Goal: Check status: Check status

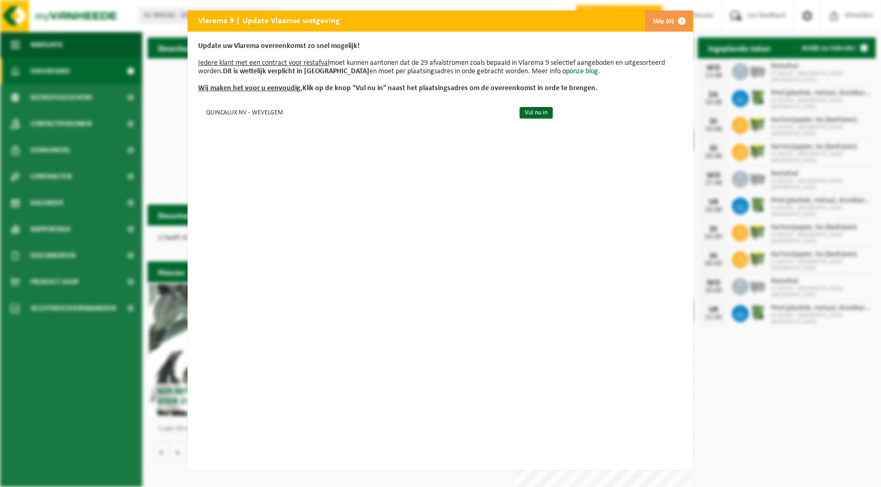
click at [656, 23] on button "Skip (0)" at bounding box center [669, 21] width 48 height 21
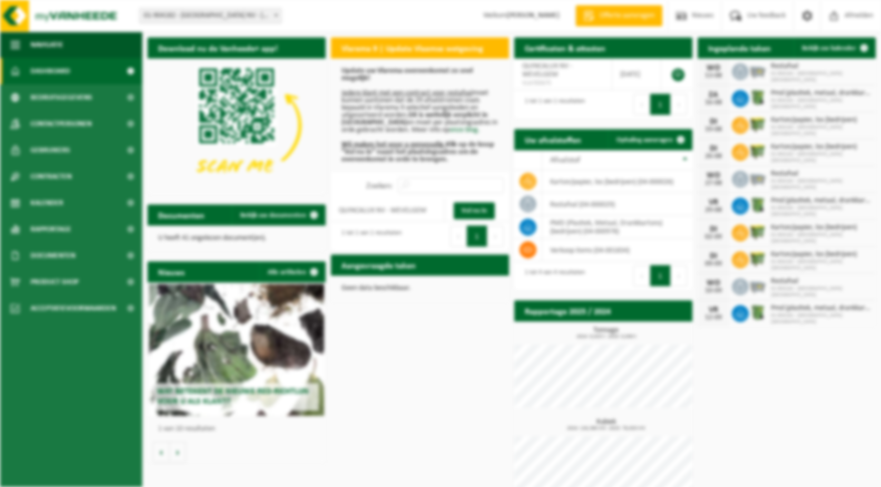
click at [656, 23] on div "Vlarema 9 | Update Vlaamse wetgeving Skip (0) Update uw Vlarema overeenkomst zo…" at bounding box center [440, 243] width 881 height 487
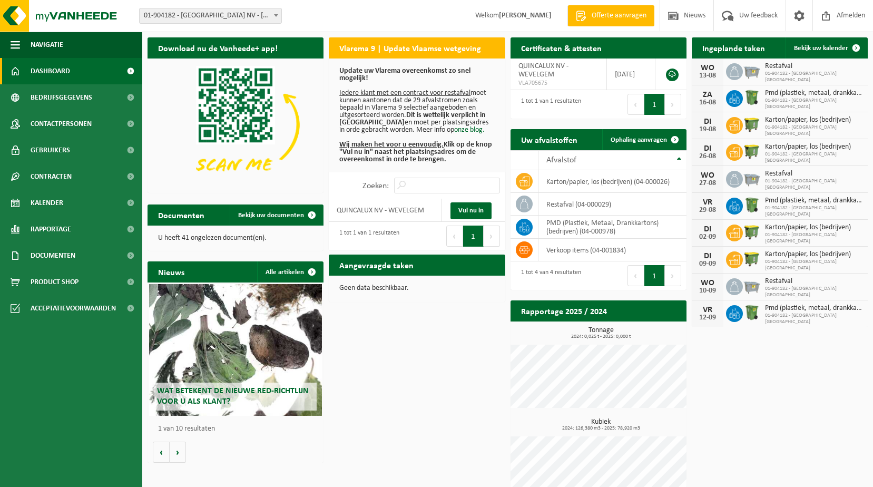
click at [774, 71] on span "Restafval" at bounding box center [814, 66] width 98 height 8
click at [713, 70] on div "WO" at bounding box center [707, 68] width 21 height 8
click at [788, 65] on span "Restafval" at bounding box center [814, 66] width 98 height 8
click at [811, 48] on span "Bekijk uw kalender" at bounding box center [821, 48] width 54 height 7
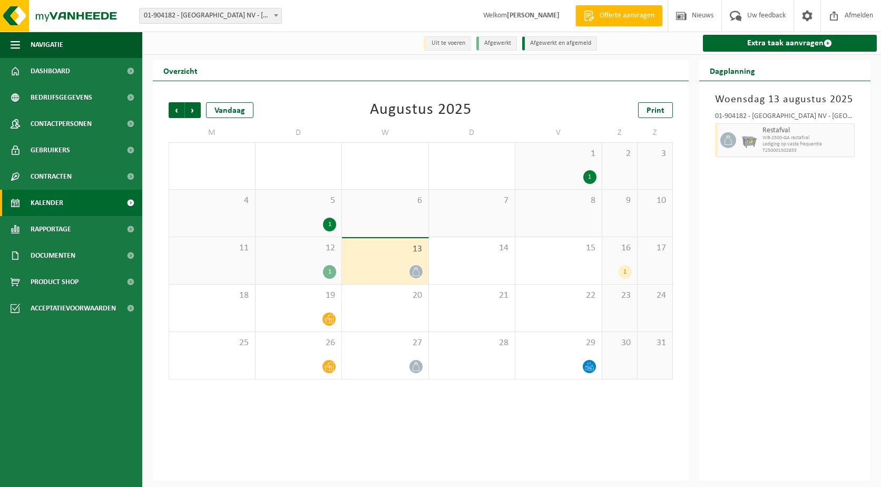
click at [387, 258] on div "13" at bounding box center [385, 261] width 86 height 46
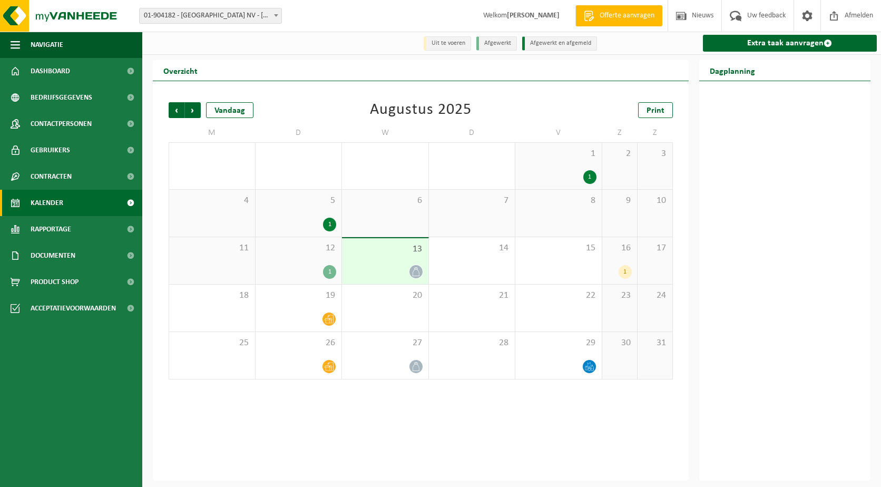
click at [413, 270] on icon at bounding box center [416, 271] width 9 height 9
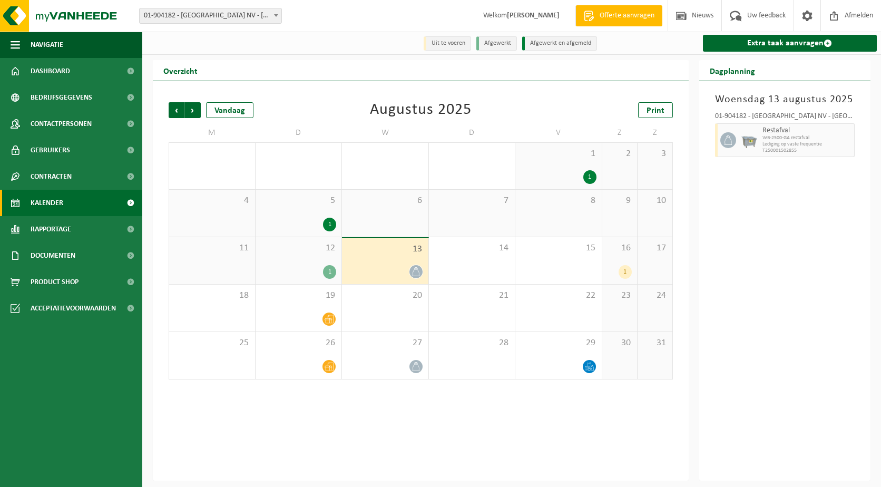
click at [415, 273] on icon at bounding box center [416, 271] width 9 height 9
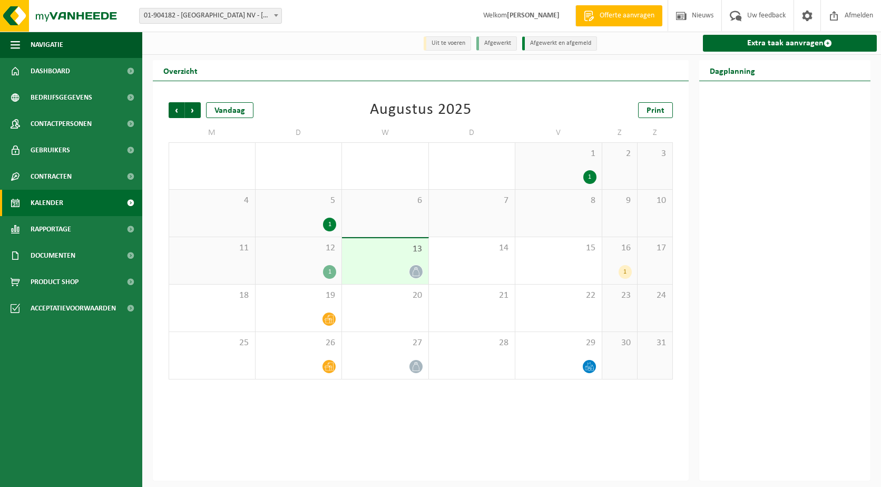
click at [415, 273] on icon at bounding box center [416, 271] width 9 height 9
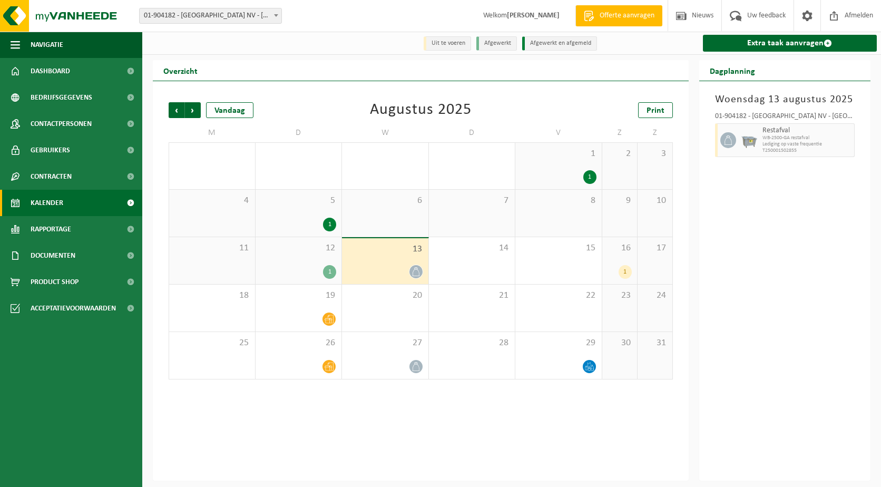
click at [820, 144] on span "Lediging op vaste frequentie" at bounding box center [808, 144] width 90 height 6
drag, startPoint x: 820, startPoint y: 144, endPoint x: 798, endPoint y: 152, distance: 23.5
click at [798, 152] on span "T250001502855" at bounding box center [808, 151] width 90 height 6
click at [736, 187] on div "Woensdag 13 augustus 2025 01-904182 - QUINCALUX NV - WEVELGEM Restafval WB-2500…" at bounding box center [786, 281] width 172 height 400
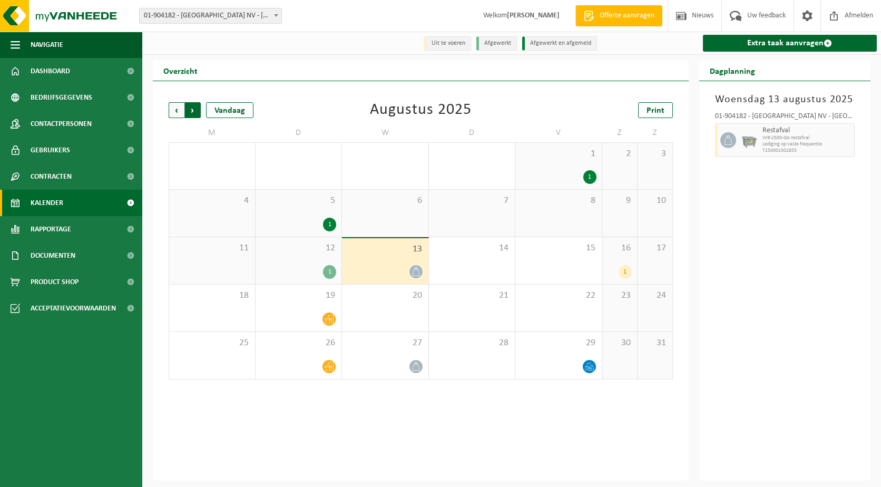
click at [174, 113] on span "Vorige" at bounding box center [177, 110] width 16 height 16
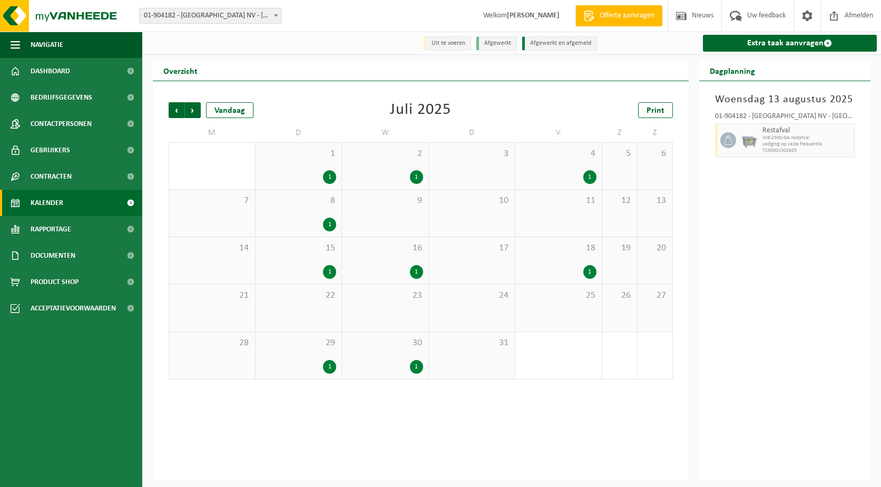
click at [419, 360] on div "30 1" at bounding box center [385, 355] width 86 height 47
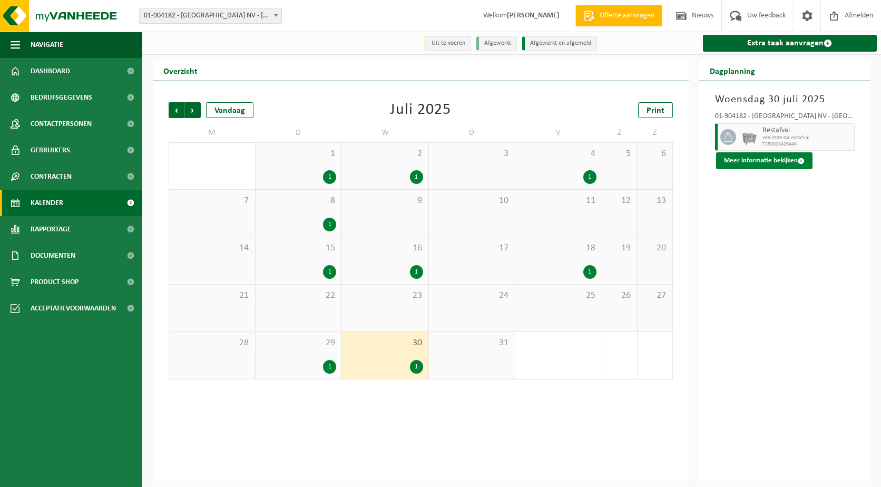
click at [750, 162] on button "Meer informatie bekijken" at bounding box center [764, 160] width 96 height 17
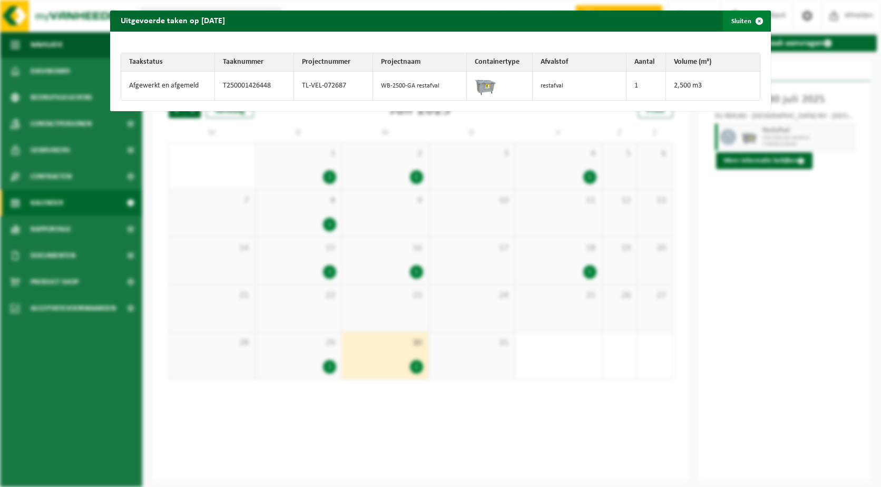
click at [732, 21] on button "Sluiten" at bounding box center [746, 21] width 47 height 21
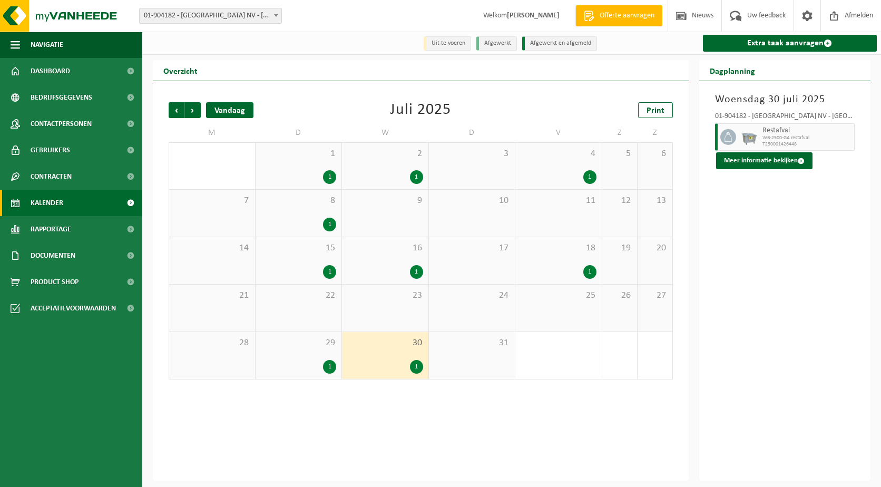
click at [231, 116] on div "Vandaag" at bounding box center [229, 110] width 47 height 16
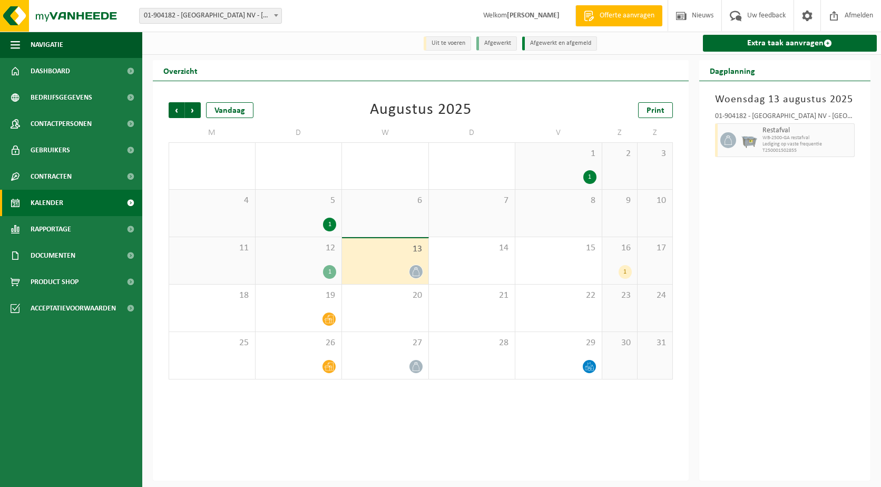
click at [378, 266] on div at bounding box center [385, 272] width 76 height 14
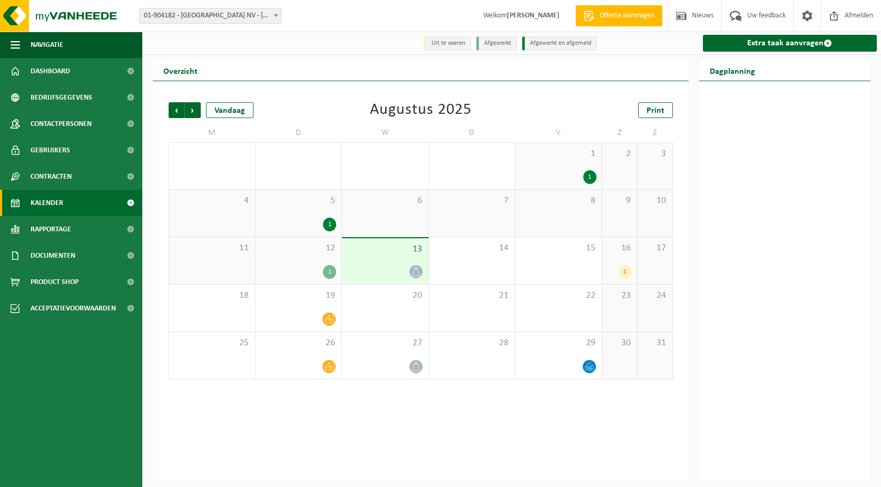
click at [420, 275] on icon at bounding box center [416, 271] width 9 height 9
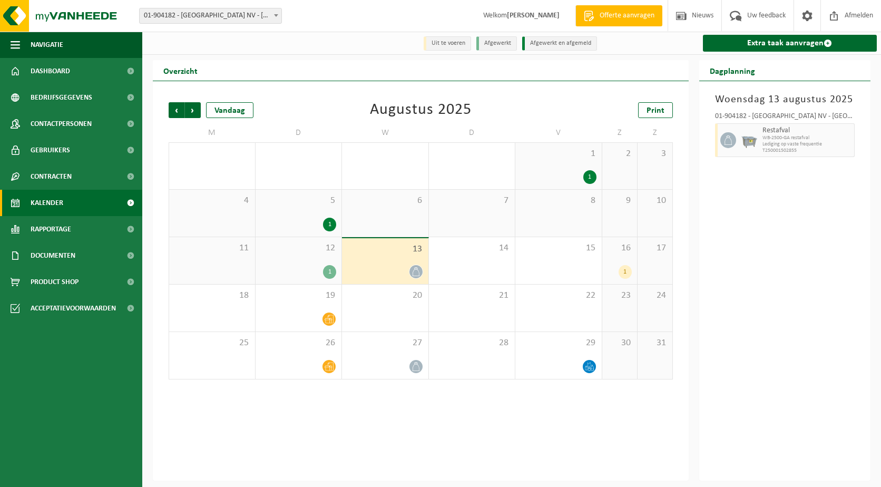
click at [794, 145] on span "Lediging op vaste frequentie" at bounding box center [808, 144] width 90 height 6
click at [732, 142] on icon at bounding box center [728, 139] width 9 height 9
click at [780, 141] on span "WB-2500-GA restafval" at bounding box center [808, 138] width 90 height 6
click at [412, 365] on icon at bounding box center [416, 366] width 9 height 9
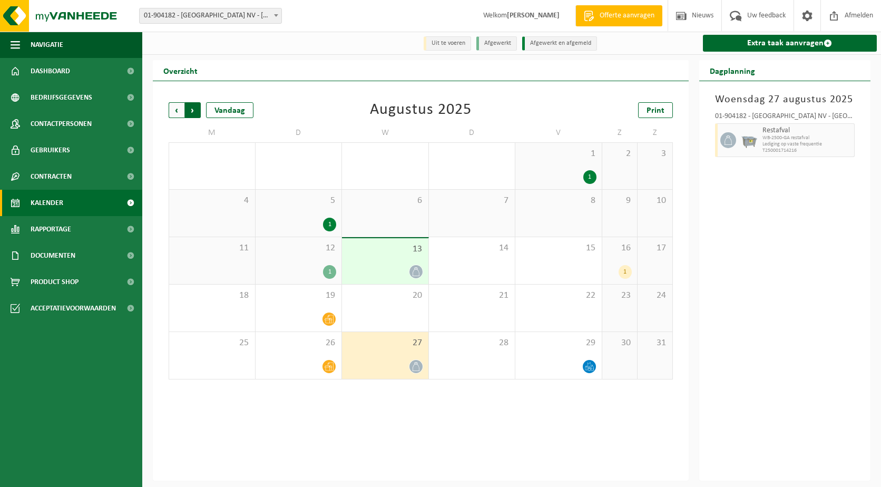
click at [171, 109] on span "Vorige" at bounding box center [177, 110] width 16 height 16
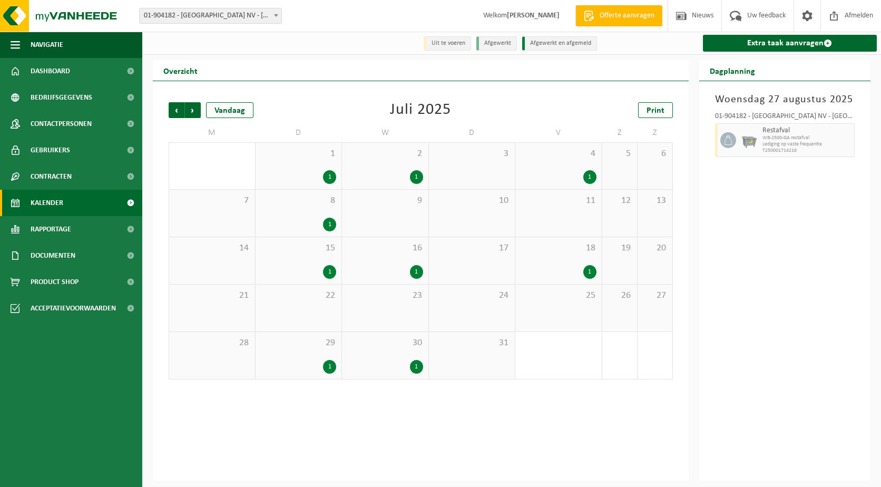
click at [446, 44] on li "Uit te voeren" at bounding box center [447, 43] width 47 height 14
click at [228, 109] on div "Vandaag" at bounding box center [229, 110] width 47 height 16
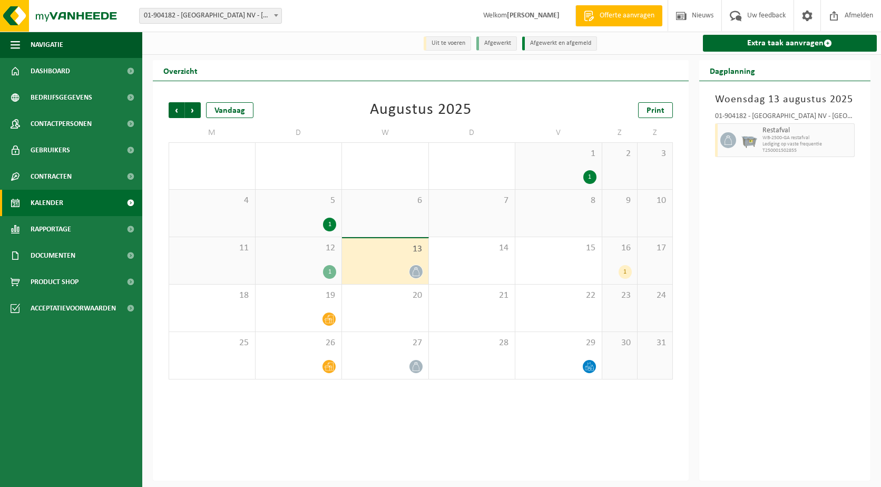
click at [501, 231] on div "7" at bounding box center [472, 213] width 86 height 47
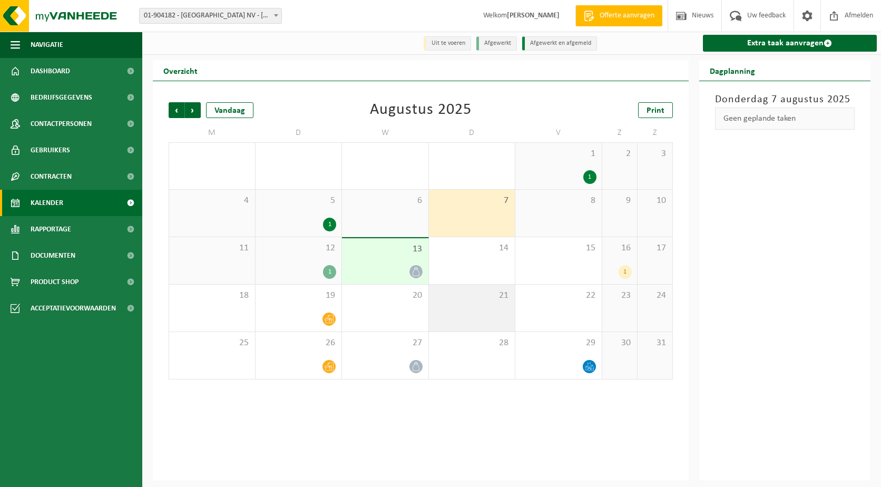
click at [464, 307] on div "21" at bounding box center [472, 308] width 86 height 47
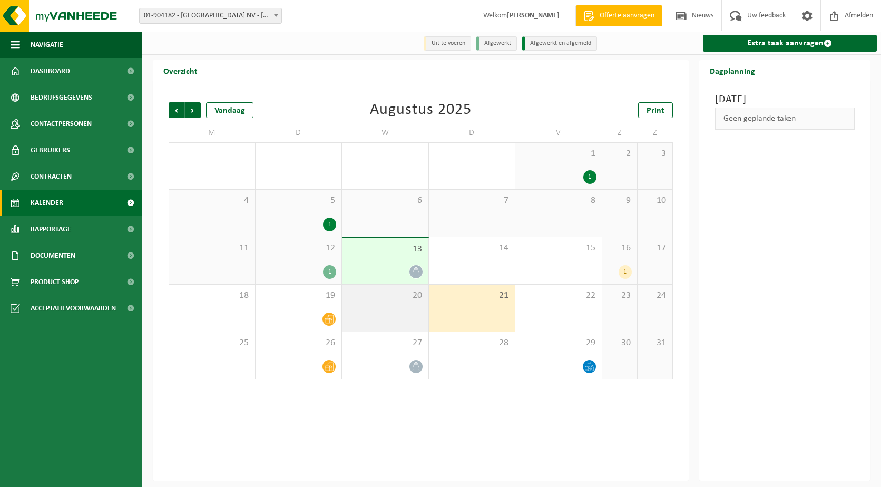
click at [393, 311] on div "20" at bounding box center [385, 308] width 86 height 47
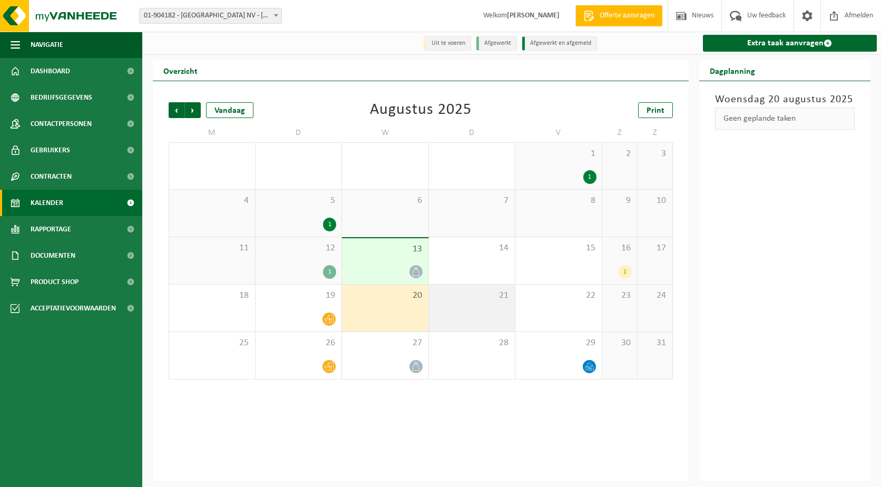
click at [478, 300] on span "21" at bounding box center [472, 296] width 76 height 12
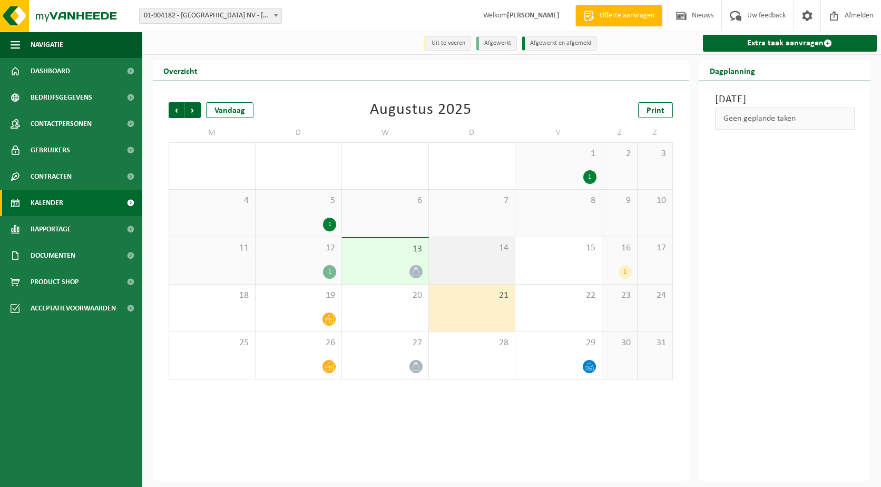
click at [496, 264] on div "14" at bounding box center [472, 260] width 86 height 47
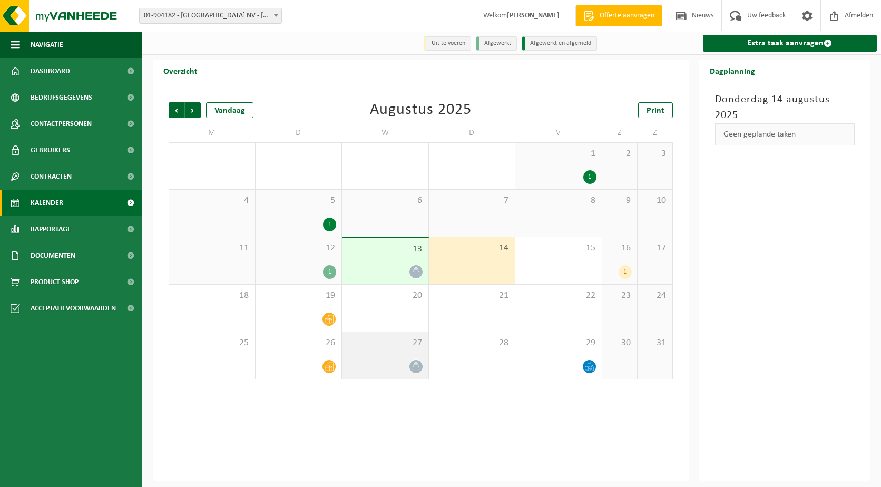
click at [405, 357] on div "27" at bounding box center [385, 355] width 86 height 47
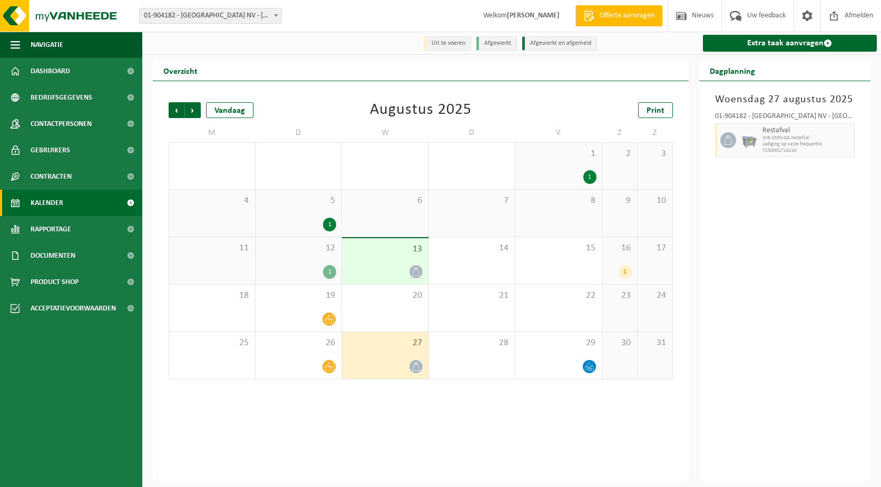
click at [389, 255] on span "13" at bounding box center [385, 250] width 76 height 12
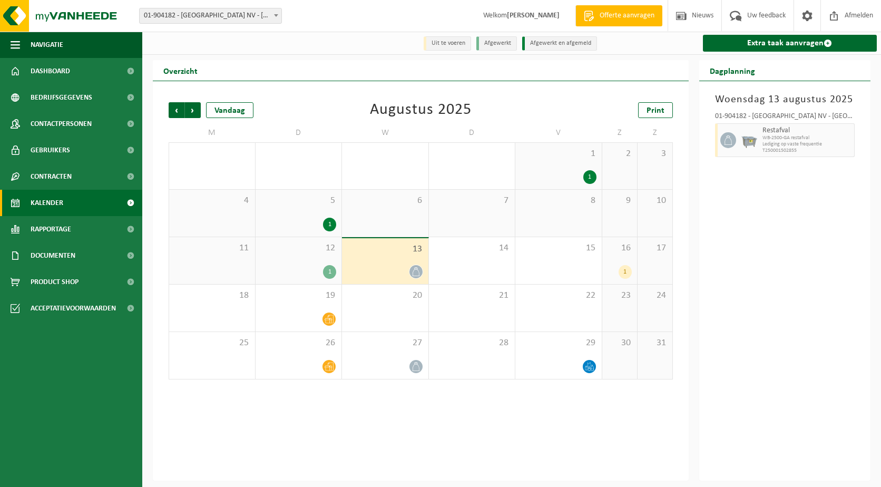
click at [307, 266] on div "1" at bounding box center [299, 272] width 76 height 14
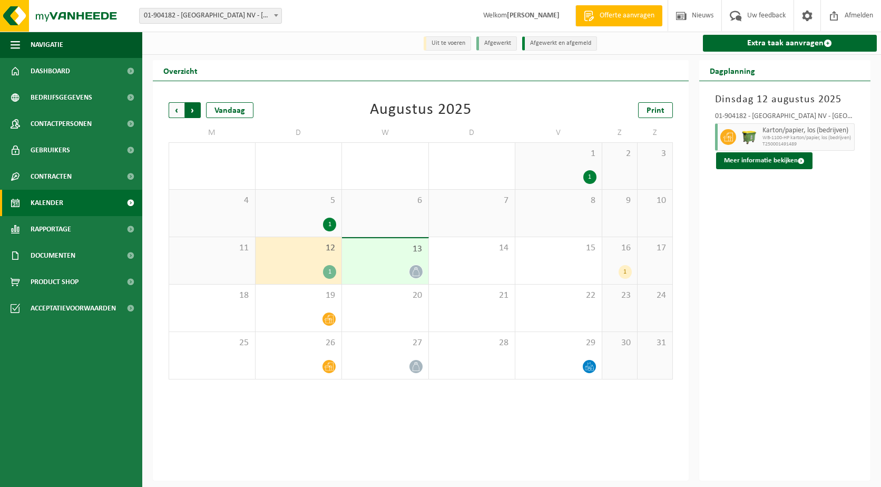
click at [170, 108] on span "Vorige" at bounding box center [177, 110] width 16 height 16
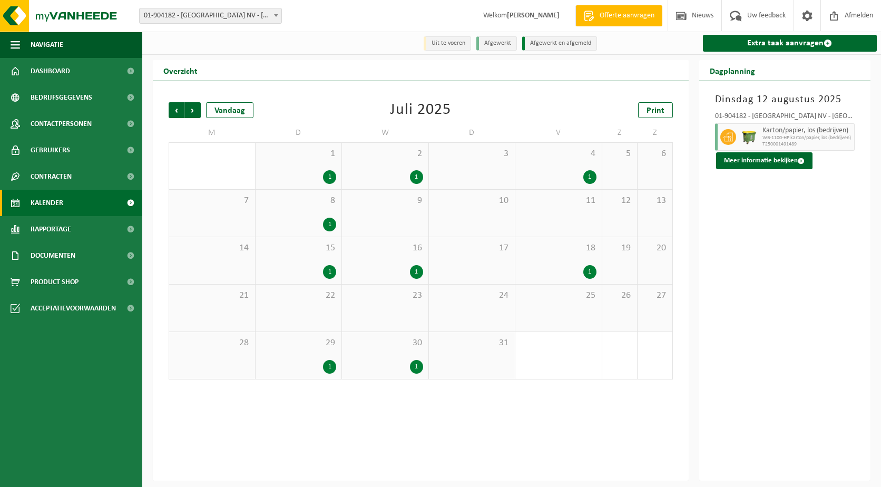
click at [404, 262] on div "16 1" at bounding box center [385, 260] width 86 height 47
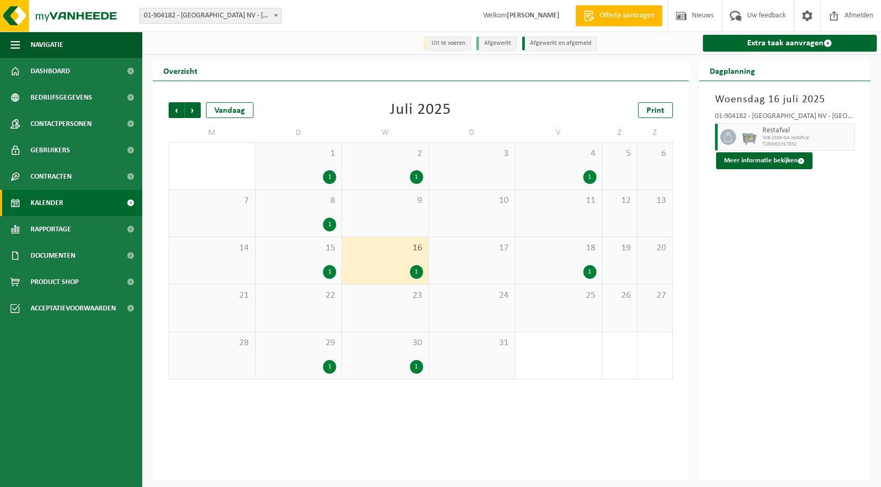
click at [400, 364] on div "1" at bounding box center [385, 367] width 76 height 14
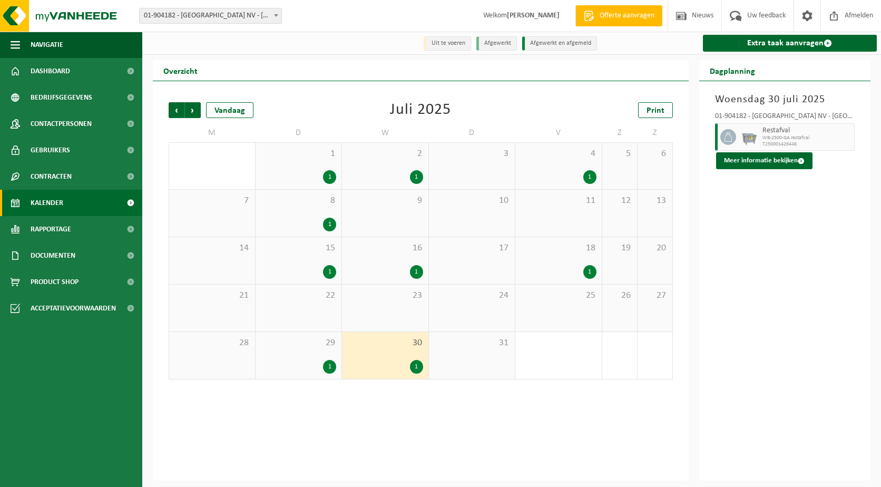
click at [470, 354] on div "31" at bounding box center [472, 355] width 86 height 47
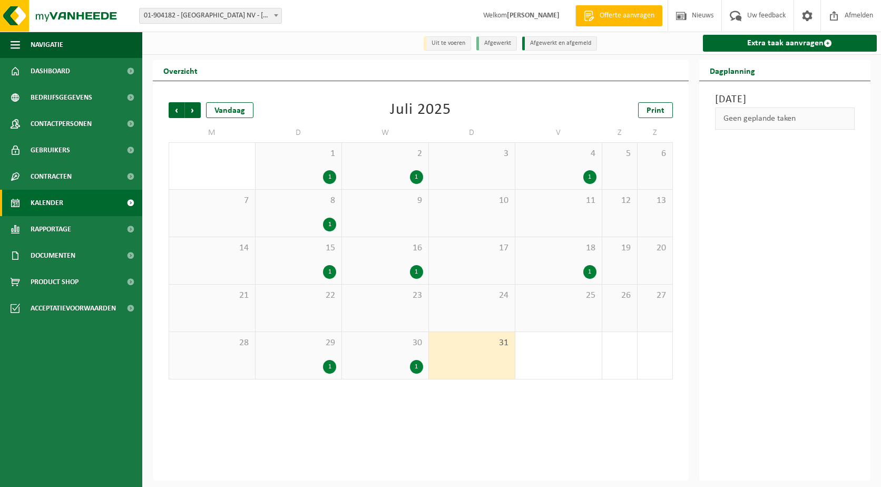
click at [476, 302] on span "24" at bounding box center [472, 296] width 76 height 12
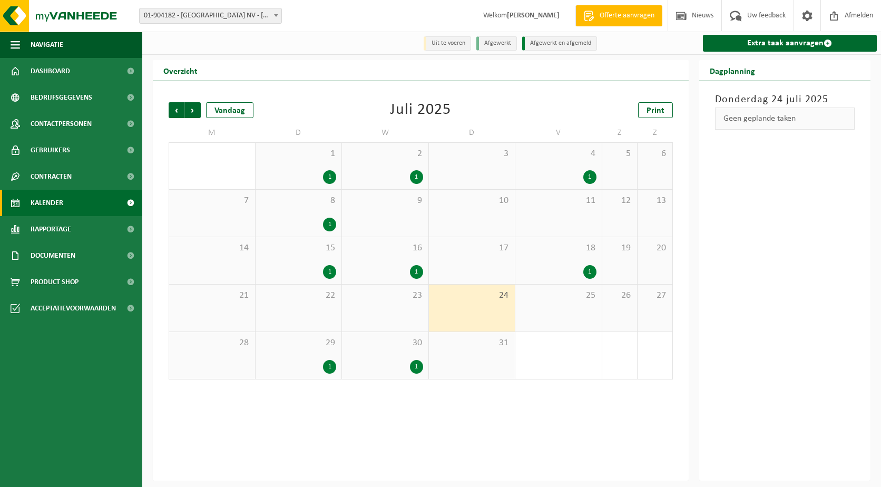
click at [554, 304] on div "25" at bounding box center [559, 308] width 86 height 47
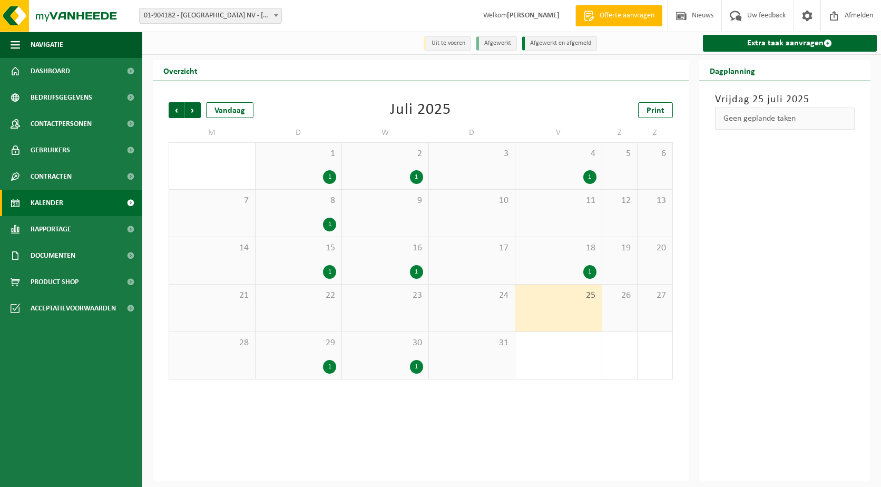
click at [482, 308] on div "24" at bounding box center [472, 308] width 86 height 47
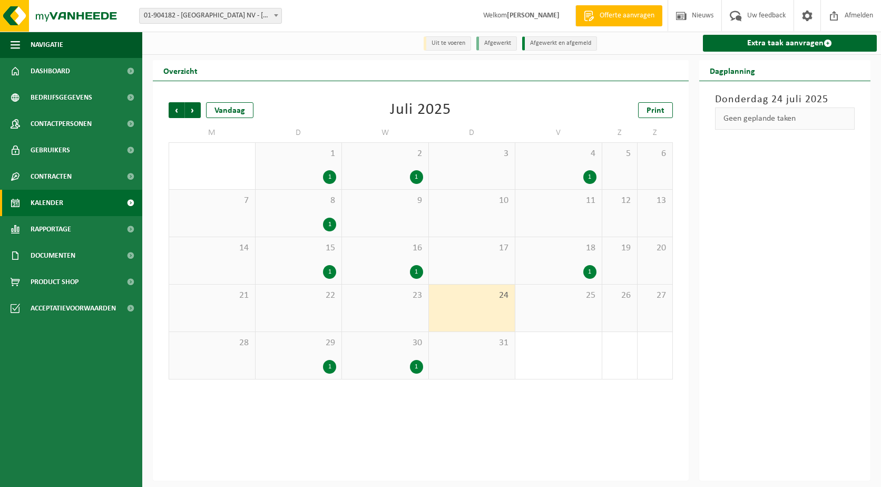
click at [412, 311] on div "23" at bounding box center [385, 308] width 86 height 47
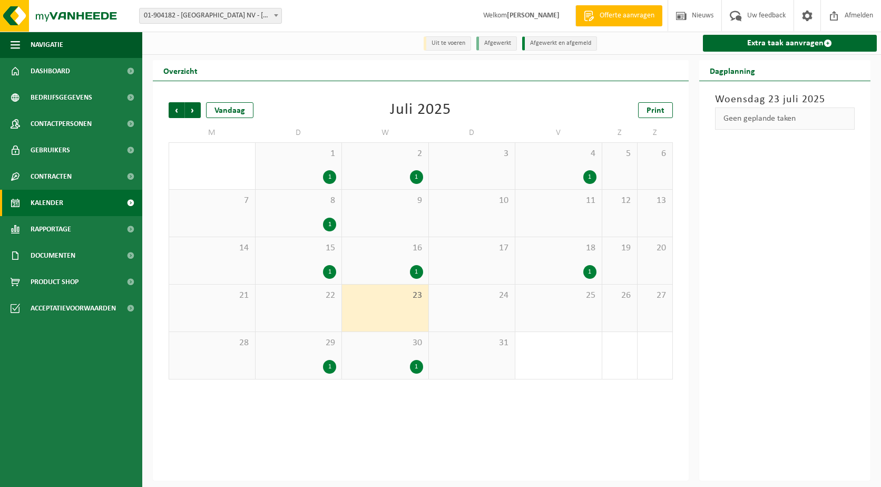
click at [233, 180] on div "30" at bounding box center [212, 166] width 86 height 46
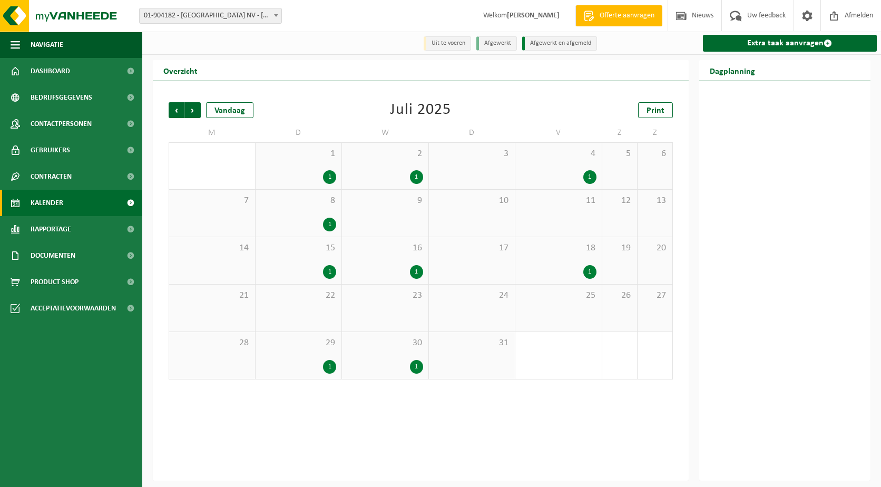
click at [544, 44] on li "Afgewerkt en afgemeld" at bounding box center [559, 43] width 75 height 14
